Goal: Task Accomplishment & Management: Use online tool/utility

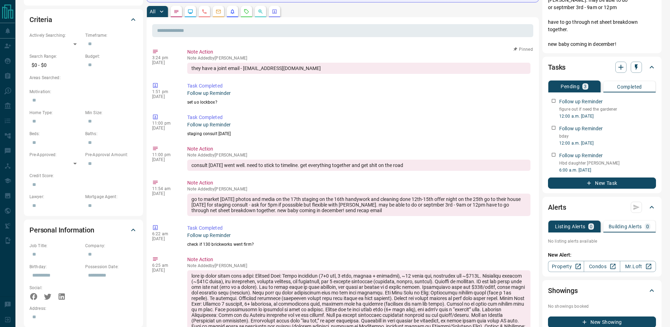
scroll to position [177, 0]
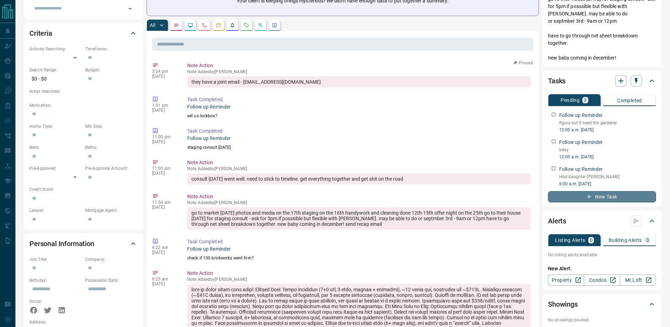
click at [586, 200] on button "New Task" at bounding box center [602, 196] width 108 height 11
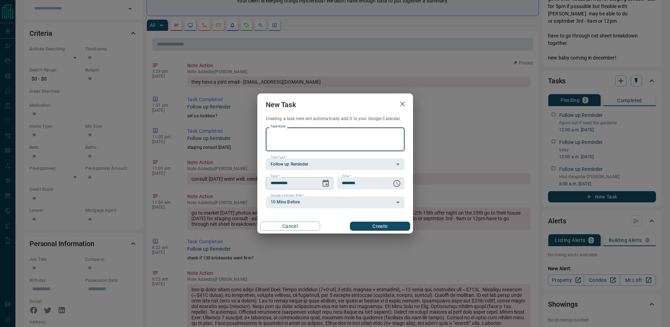
click at [324, 183] on icon "Choose date, selected date is Sep 15, 2025" at bounding box center [325, 183] width 8 height 8
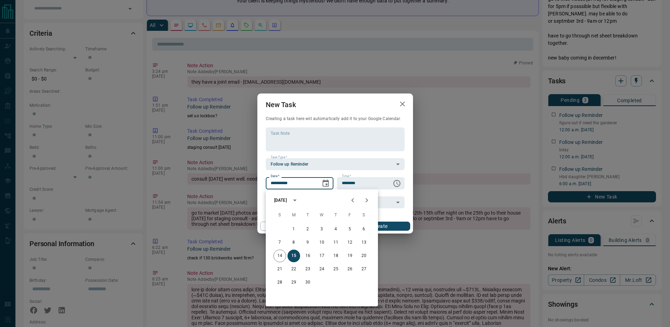
click at [296, 200] on icon "calendar view is open, switch to year view" at bounding box center [295, 201] width 4 height 2
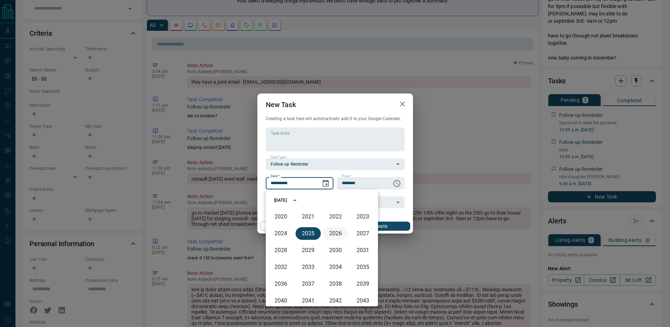
click at [329, 232] on button "2026" at bounding box center [335, 233] width 25 height 13
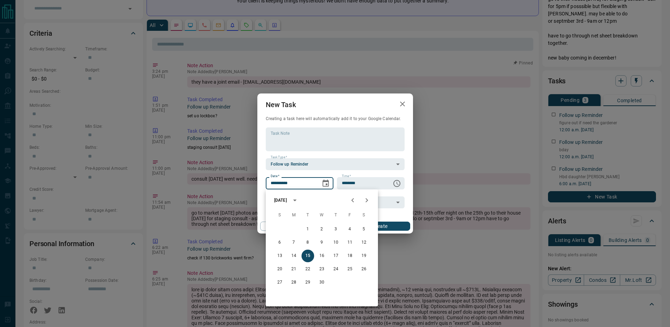
click at [354, 201] on icon "Previous month" at bounding box center [352, 200] width 8 height 8
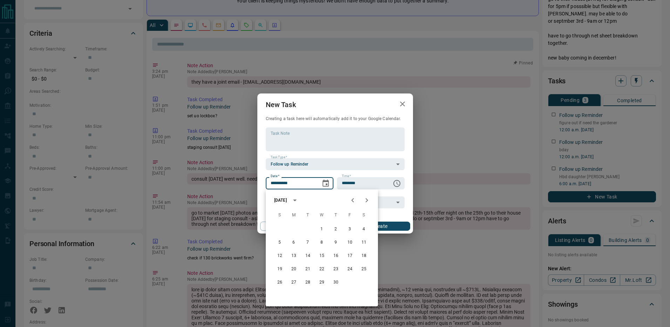
click at [354, 201] on icon "Previous month" at bounding box center [352, 200] width 8 height 8
click at [283, 254] on button "11" at bounding box center [279, 256] width 13 height 13
type input "**********"
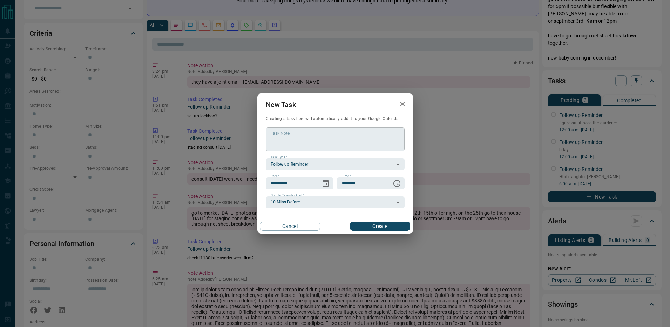
click at [307, 134] on textarea "Task Note" at bounding box center [335, 140] width 129 height 18
type textarea "*********"
click at [397, 225] on button "Create" at bounding box center [380, 226] width 60 height 9
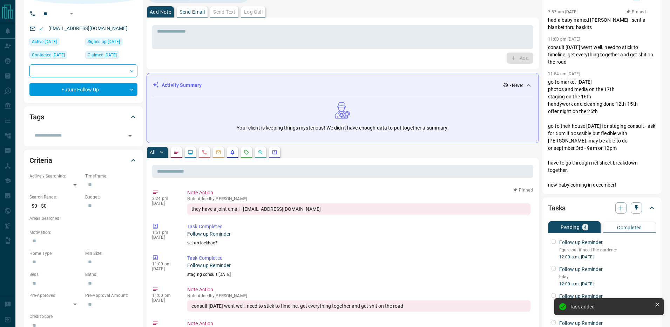
scroll to position [0, 0]
